Goal: Information Seeking & Learning: Learn about a topic

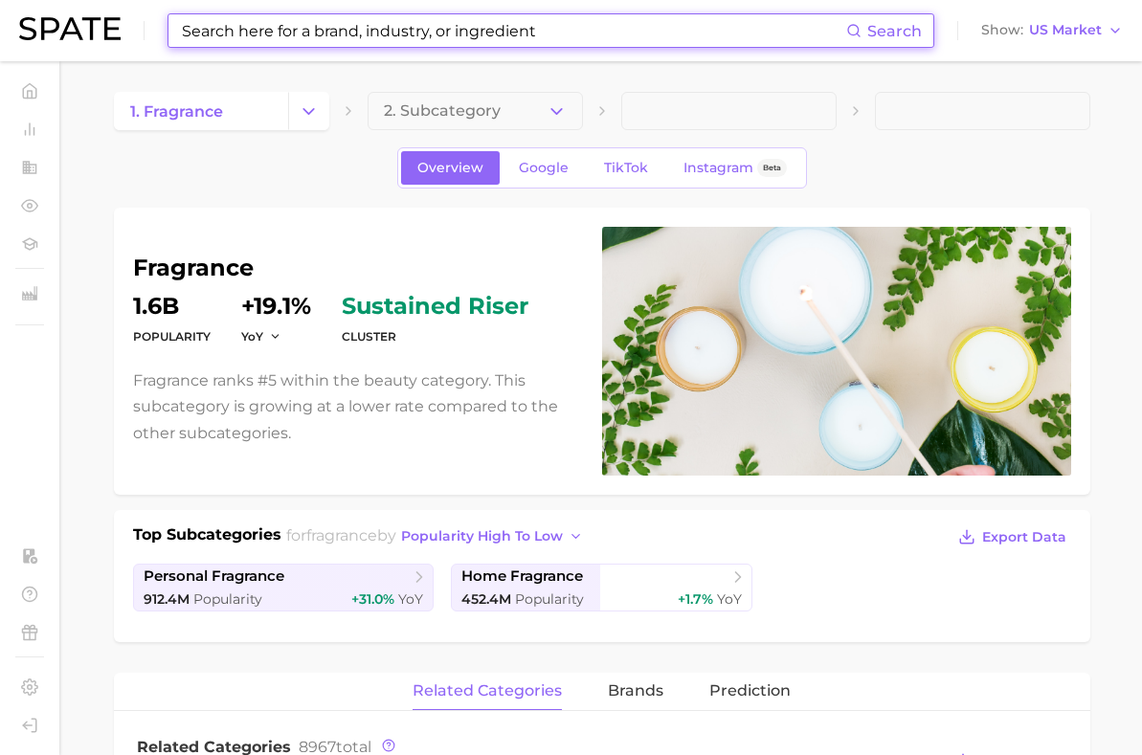
click at [421, 37] on input at bounding box center [513, 30] width 666 height 33
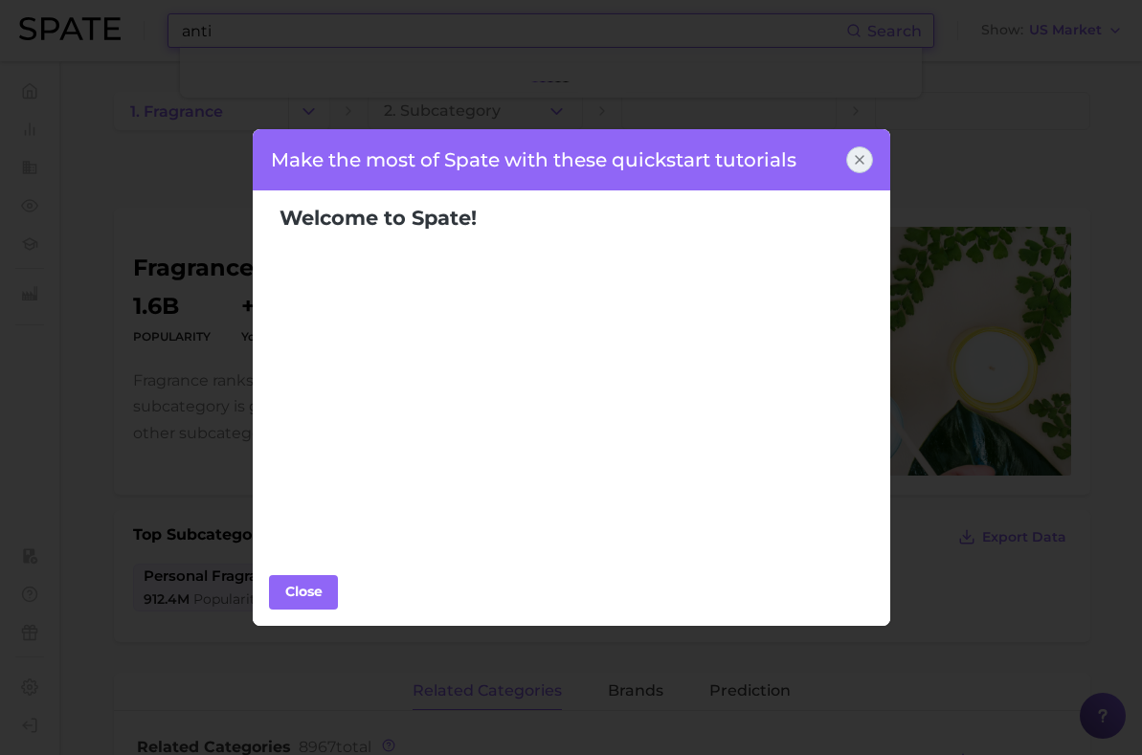
click at [864, 159] on icon at bounding box center [859, 159] width 15 height 15
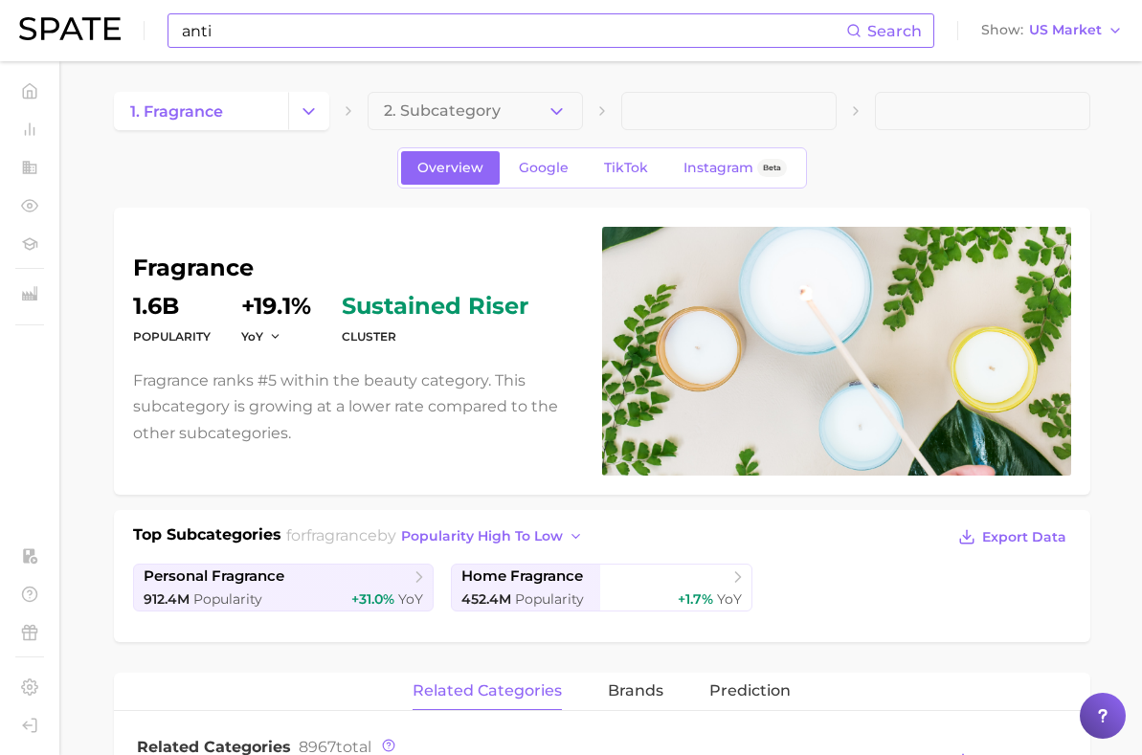
click at [562, 14] on input "anti" at bounding box center [513, 30] width 666 height 33
click at [557, 40] on input "anti" at bounding box center [513, 30] width 666 height 33
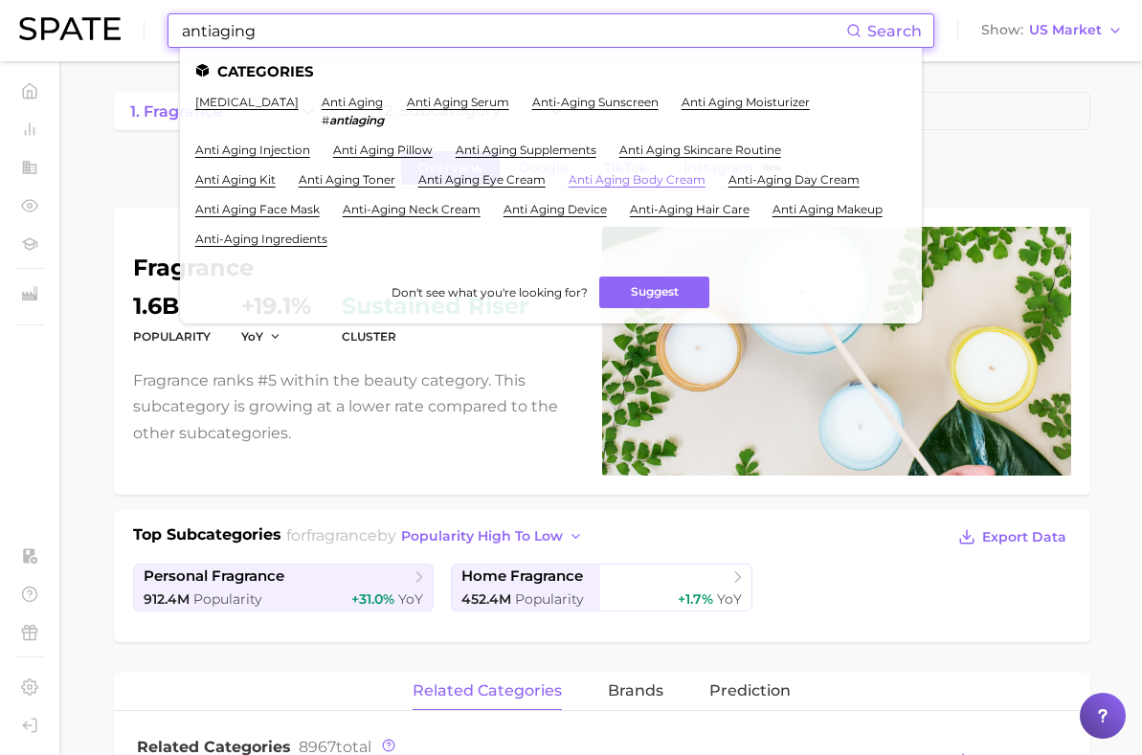
type input "antiaging"
click at [681, 175] on link "anti aging body cream" at bounding box center [637, 179] width 137 height 14
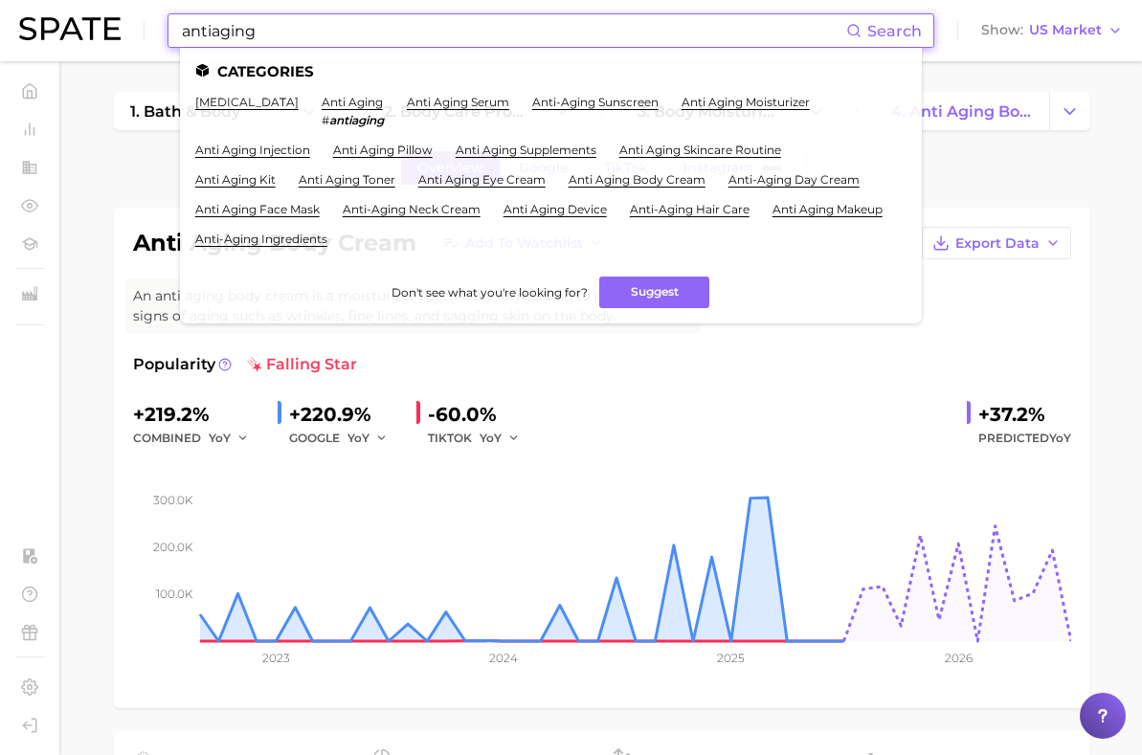
click at [401, 27] on input "antiaging" at bounding box center [513, 30] width 666 height 33
click at [119, 225] on div "anti aging body cream Add to Watchlist Export Data An anti aging body cream is …" at bounding box center [602, 458] width 976 height 501
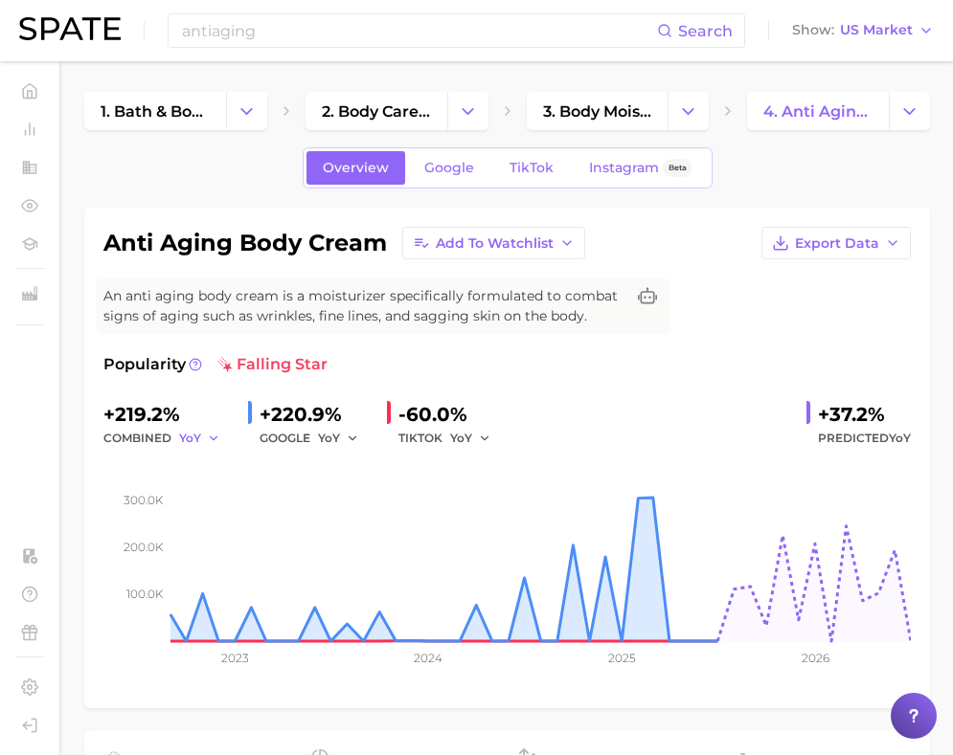
click at [212, 440] on icon "button" at bounding box center [213, 438] width 13 height 13
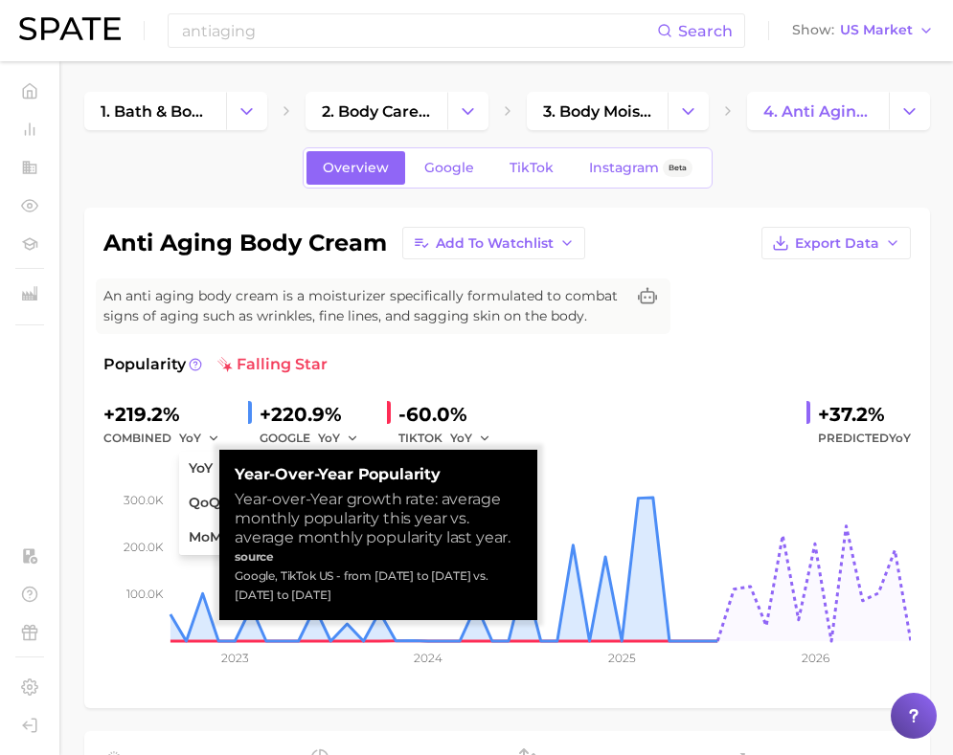
click at [169, 438] on div "combined YoY YoY QoQ MoM" at bounding box center [167, 438] width 129 height 23
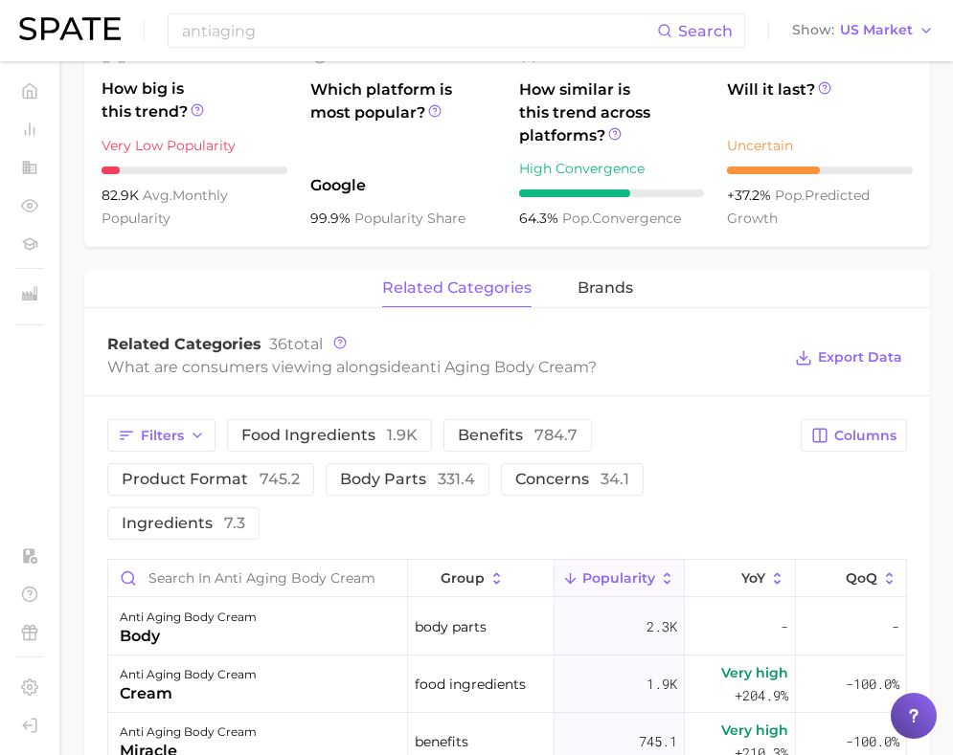
scroll to position [707, 0]
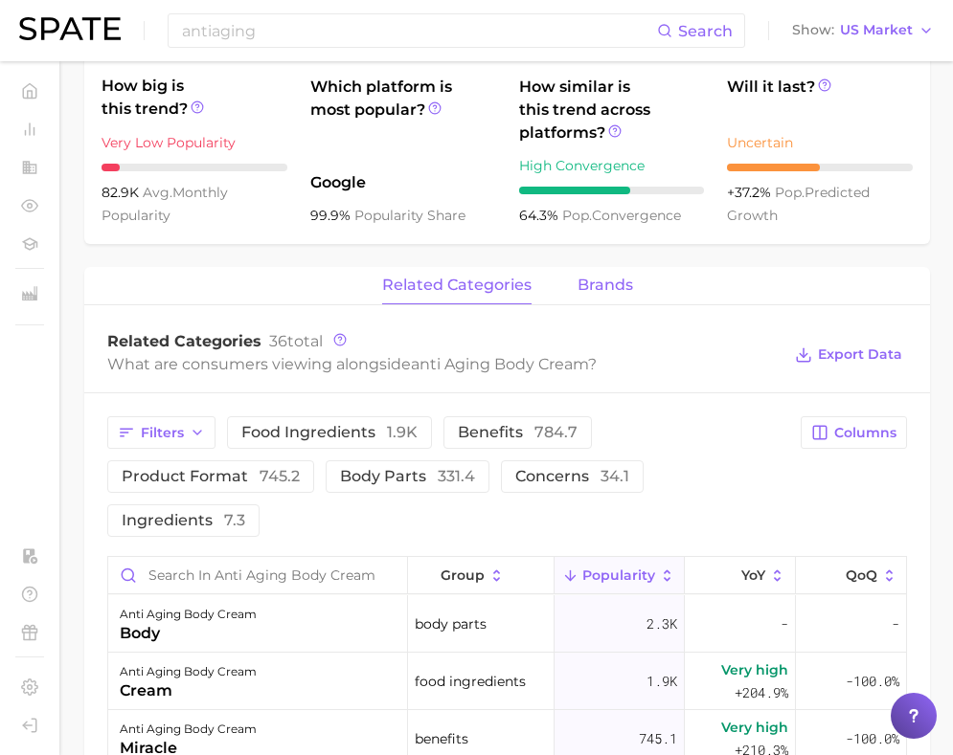
click at [593, 288] on span "brands" at bounding box center [605, 285] width 56 height 17
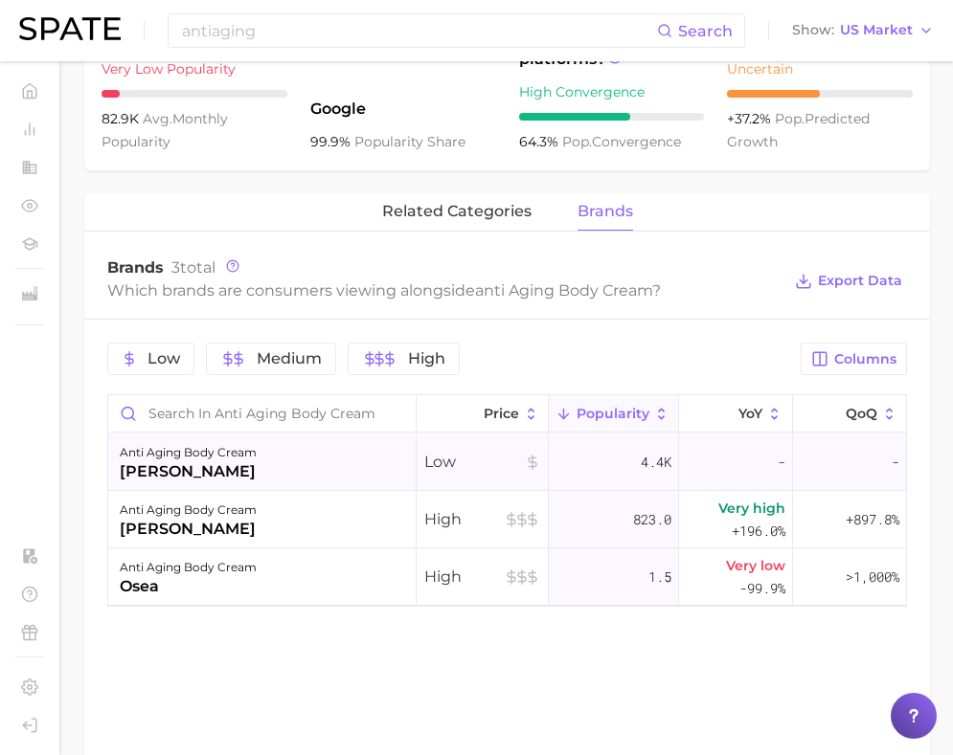
scroll to position [762, 0]
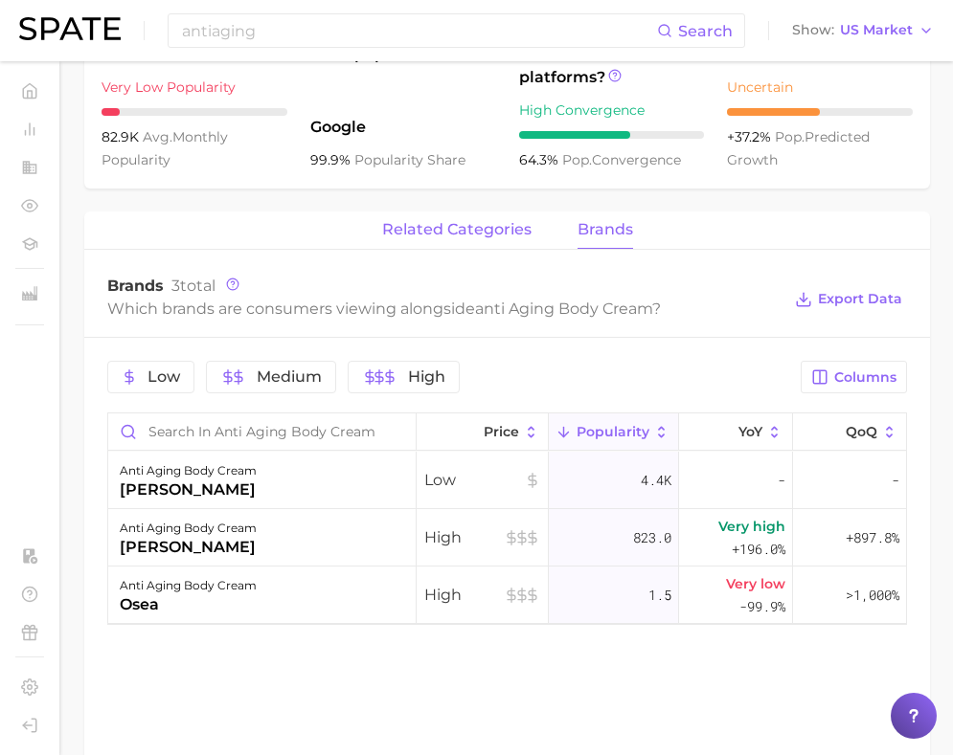
click at [516, 228] on span "related categories" at bounding box center [456, 229] width 149 height 17
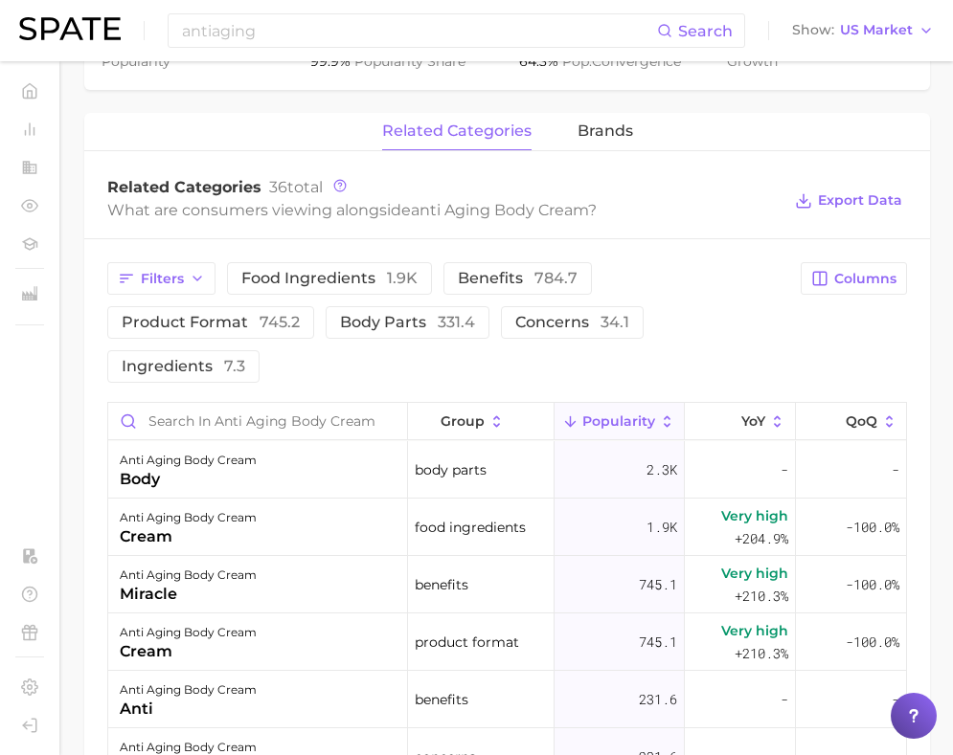
scroll to position [830, 0]
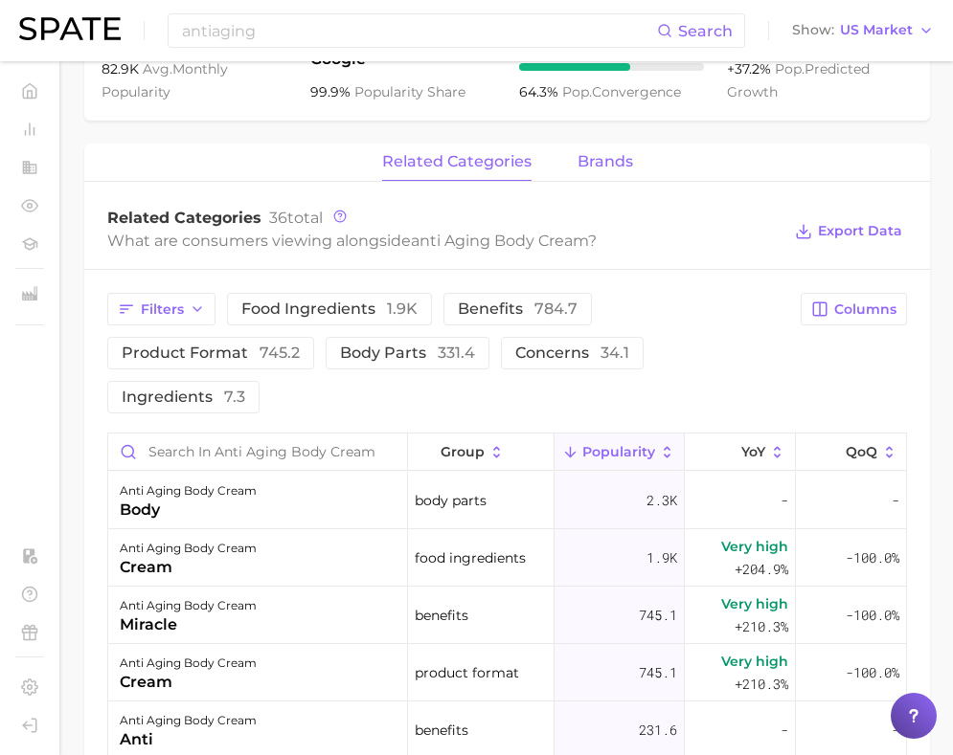
click at [600, 153] on span "brands" at bounding box center [605, 161] width 56 height 17
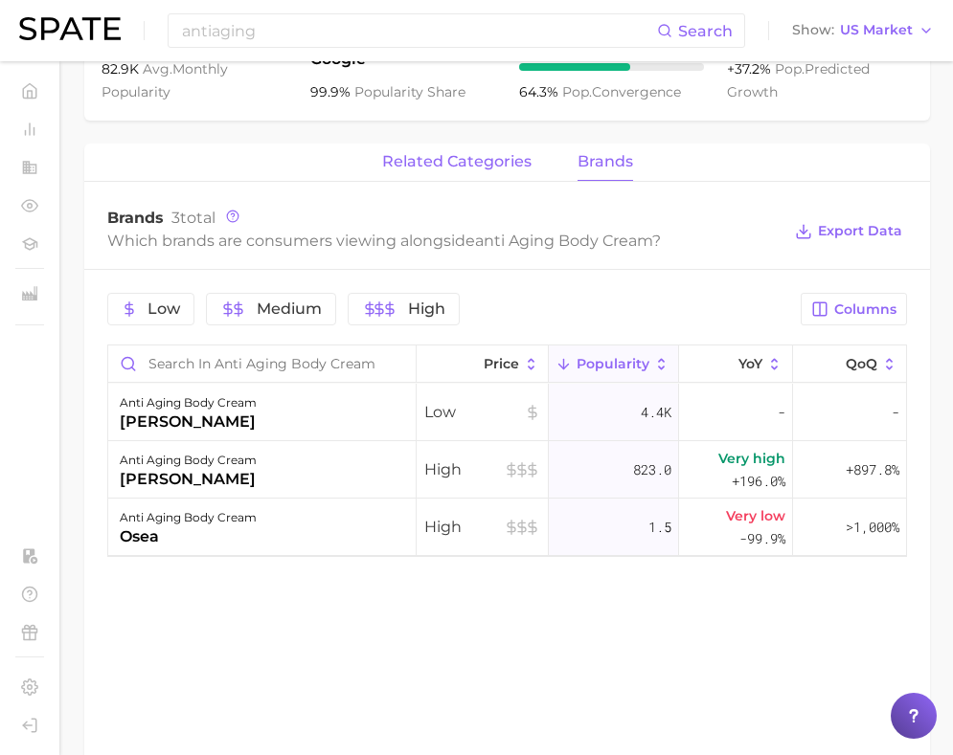
click at [459, 165] on span "related categories" at bounding box center [456, 161] width 149 height 17
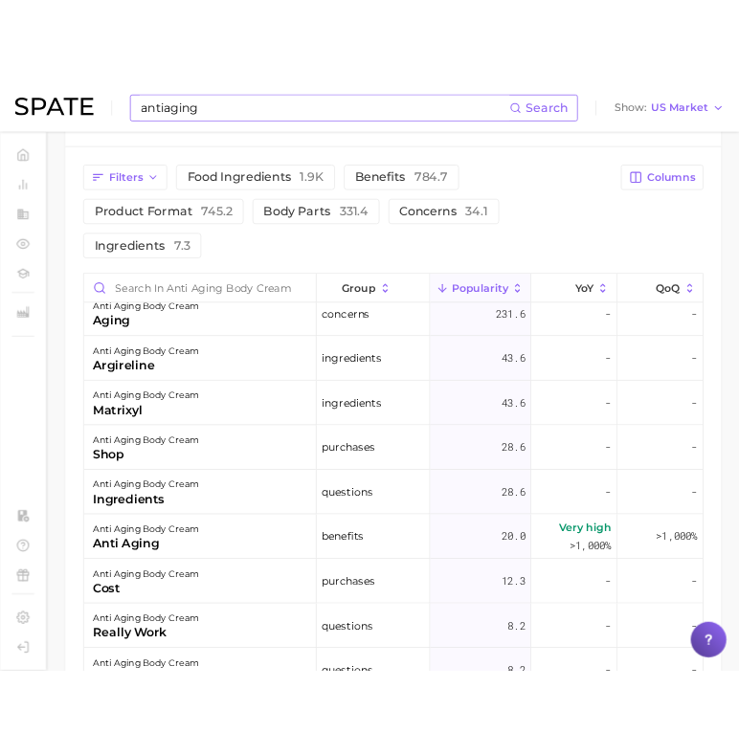
scroll to position [1032, 0]
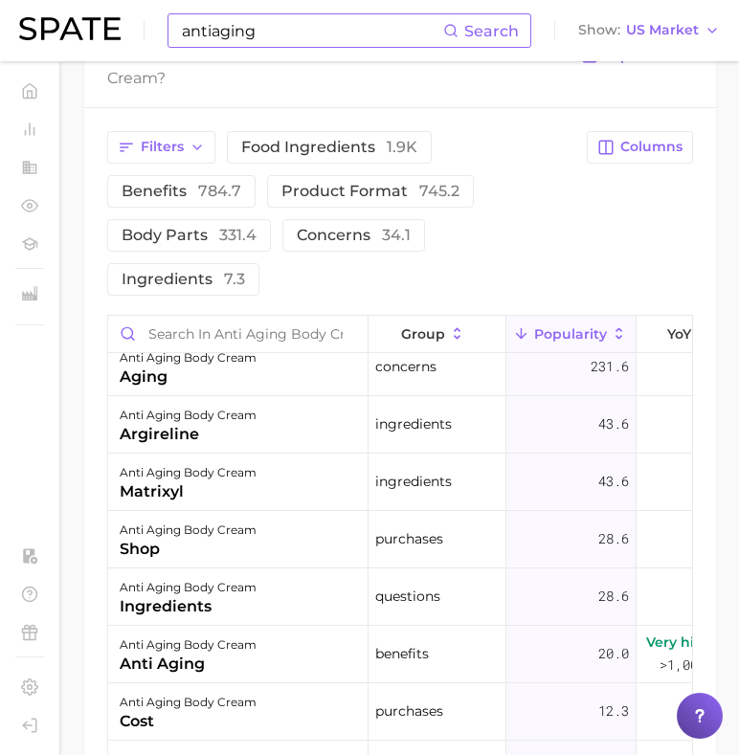
click at [219, 32] on input "antiaging" at bounding box center [311, 30] width 263 height 33
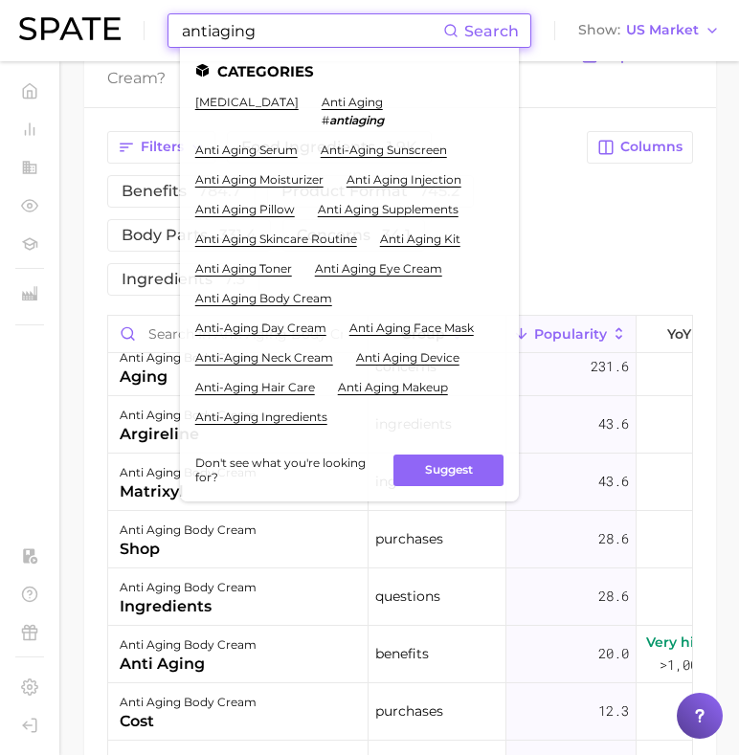
drag, startPoint x: 285, startPoint y: 33, endPoint x: 143, endPoint y: 33, distance: 142.6
click at [143, 33] on div "antiaging Search Categories [MEDICAL_DATA] anti aging # antiaging anti aging se…" at bounding box center [369, 30] width 701 height 61
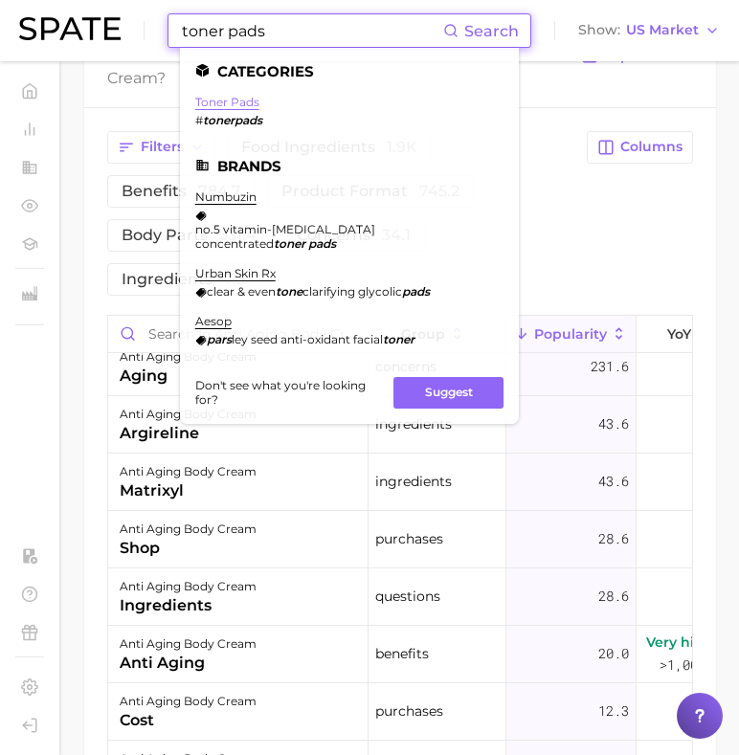
type input "toner pads"
click at [216, 101] on link "toner pads" at bounding box center [227, 102] width 64 height 14
